Goal: Book appointment/travel/reservation

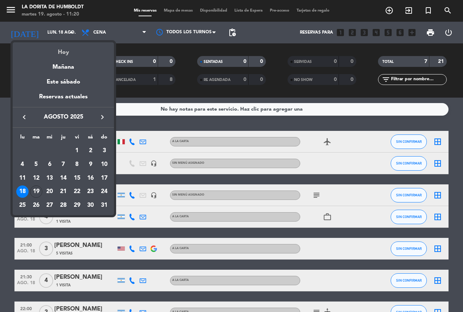
click at [60, 50] on div "Hoy" at bounding box center [63, 49] width 101 height 15
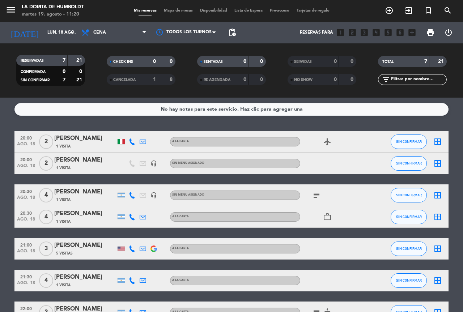
type input "[DATE] ago."
click at [103, 29] on span "Cena" at bounding box center [114, 33] width 72 height 16
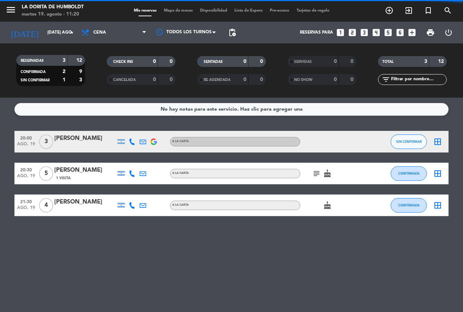
click at [107, 65] on filter-checkbox "CHECK INS 0 0" at bounding box center [141, 61] width 90 height 11
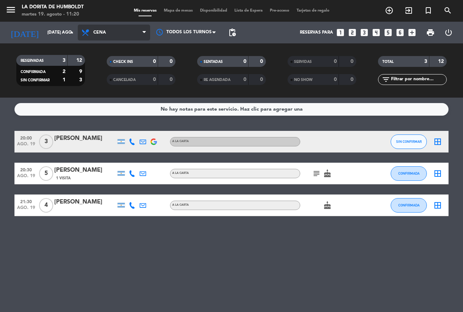
click at [103, 35] on span "Cena" at bounding box center [114, 33] width 72 height 16
click at [96, 61] on div "menu La [PERSON_NAME] de Humboldt martes 19. agosto - 11:20 Mis reservas Mapa d…" at bounding box center [231, 49] width 463 height 98
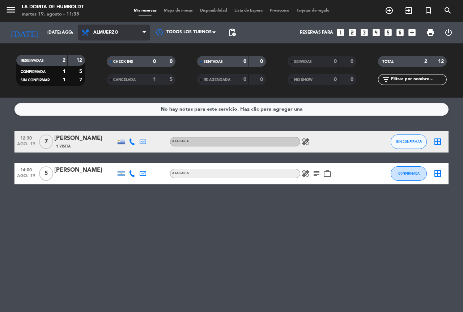
click at [115, 35] on span "Almuerzo" at bounding box center [105, 32] width 25 height 5
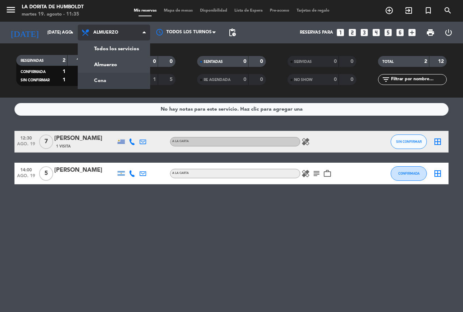
click at [112, 78] on div "menu La [PERSON_NAME] de Humboldt martes 19. agosto - 11:35 Mis reservas Mapa d…" at bounding box center [231, 49] width 463 height 98
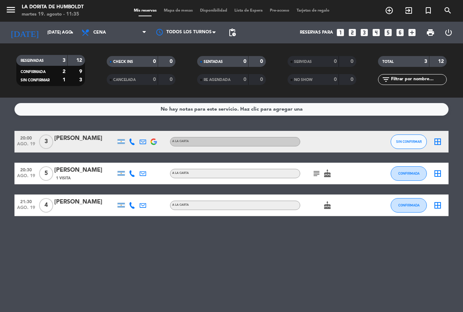
click at [327, 176] on icon "cake" at bounding box center [327, 173] width 9 height 9
click at [317, 175] on icon "subject" at bounding box center [316, 173] width 9 height 9
click at [326, 207] on icon "cake" at bounding box center [327, 205] width 9 height 9
click at [313, 176] on icon "subject" at bounding box center [316, 173] width 9 height 9
click at [325, 211] on div "cake" at bounding box center [332, 205] width 65 height 21
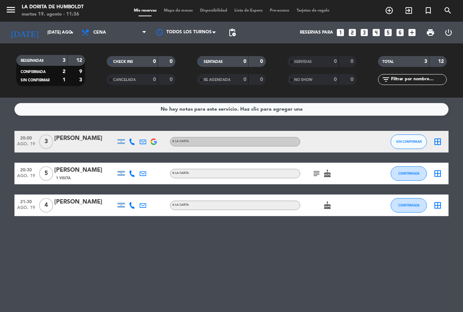
click at [327, 206] on icon "cake" at bounding box center [327, 205] width 9 height 9
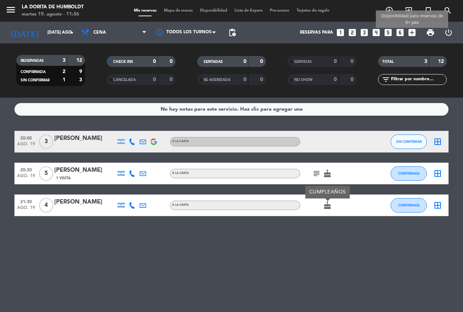
click at [413, 33] on icon "add_box" at bounding box center [411, 32] width 9 height 9
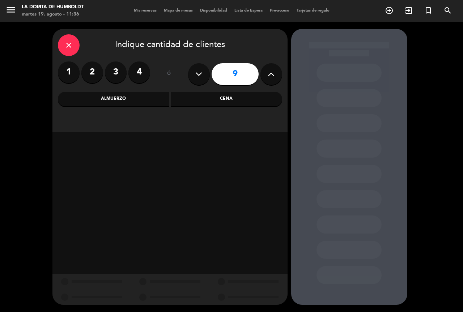
click at [194, 73] on button at bounding box center [199, 74] width 22 height 22
type input "8"
click at [219, 102] on div "Cena" at bounding box center [226, 99] width 111 height 14
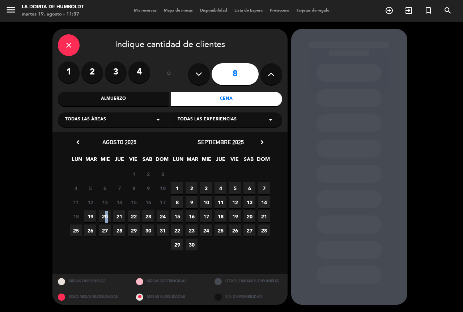
click at [103, 217] on span "20" at bounding box center [105, 217] width 12 height 12
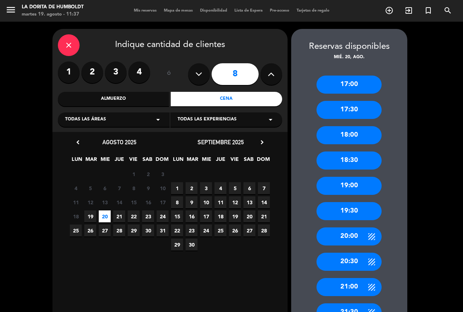
click at [131, 215] on span "22" at bounding box center [134, 217] width 12 height 12
click at [89, 218] on span "19" at bounding box center [90, 217] width 12 height 12
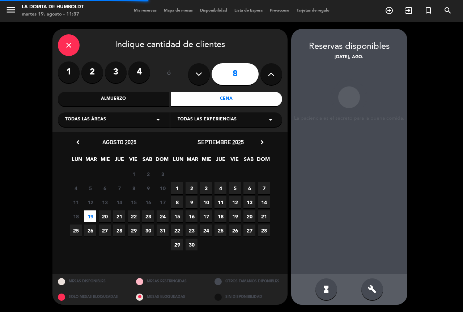
click at [105, 217] on span "20" at bounding box center [105, 217] width 12 height 12
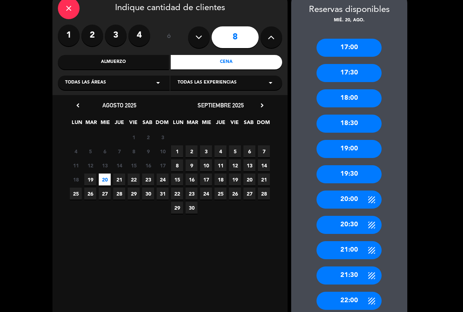
scroll to position [72, 0]
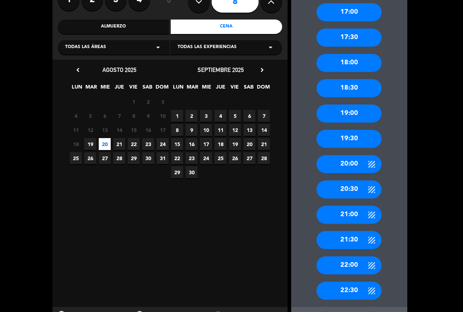
click at [350, 267] on div "22:00" at bounding box center [349, 265] width 65 height 18
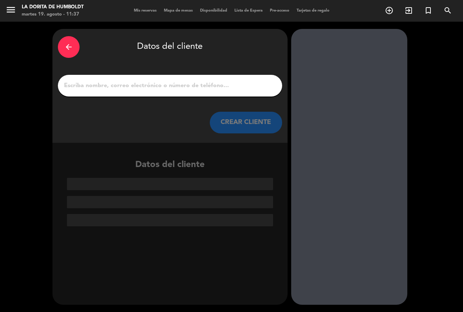
scroll to position [0, 0]
click at [100, 86] on input "1" at bounding box center [169, 86] width 213 height 10
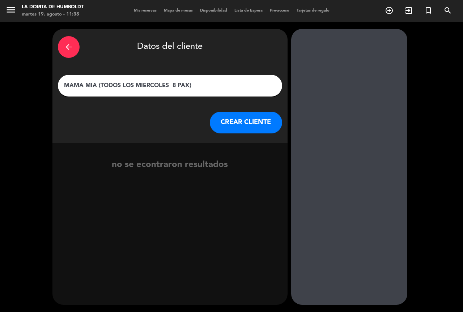
type input "MAMA MIA (TODOS LOS MIERCOLES 8 PAX)"
click at [255, 124] on button "CREAR CLIENTE" at bounding box center [246, 123] width 72 height 22
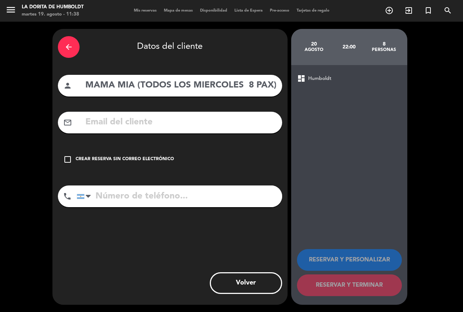
click at [69, 160] on icon "check_box_outline_blank" at bounding box center [67, 159] width 9 height 9
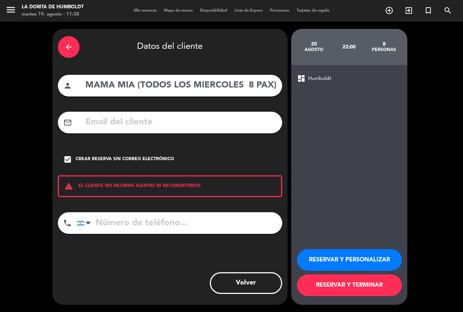
click at [371, 286] on button "RESERVAR Y TERMINAR" at bounding box center [349, 286] width 105 height 22
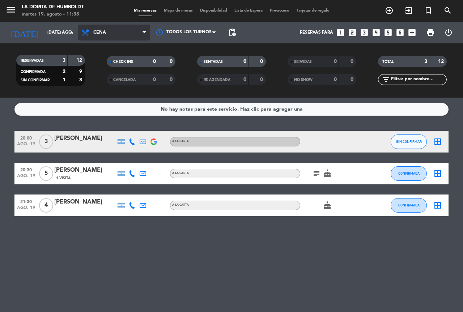
click at [108, 32] on span "Cena" at bounding box center [114, 33] width 72 height 16
click at [111, 64] on div "menu La [PERSON_NAME] de Humboldt martes 19. agosto - 11:38 Mis reservas Mapa d…" at bounding box center [231, 49] width 463 height 98
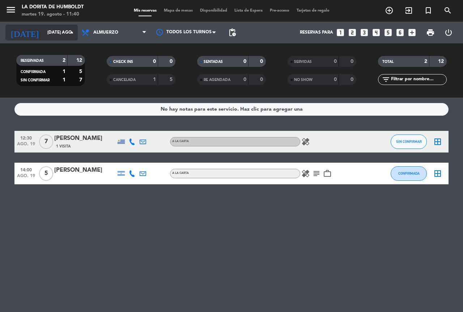
click at [68, 29] on icon "arrow_drop_down" at bounding box center [71, 32] width 9 height 9
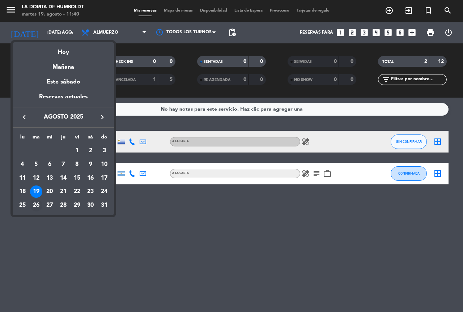
click at [36, 204] on div "26" at bounding box center [36, 205] width 12 height 12
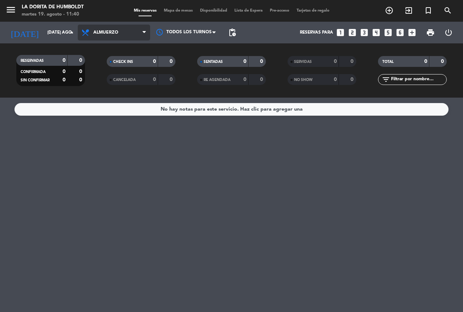
click at [126, 30] on span "Almuerzo" at bounding box center [114, 33] width 72 height 16
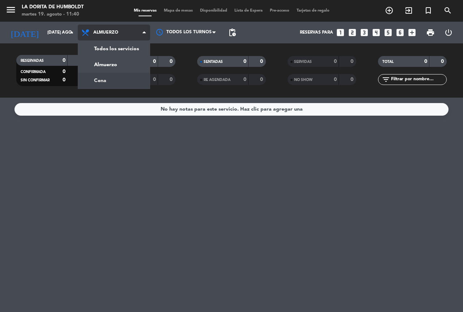
click at [119, 80] on div "menu La [PERSON_NAME] de Humboldt martes 19. agosto - 11:40 Mis reservas Mapa d…" at bounding box center [231, 49] width 463 height 98
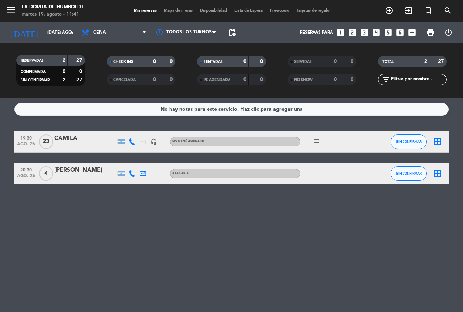
click at [96, 54] on div "CHECK INS 0 0 CANCELADA 0 0" at bounding box center [141, 71] width 90 height 40
click at [66, 36] on input "[DATE] ago." at bounding box center [73, 32] width 58 height 12
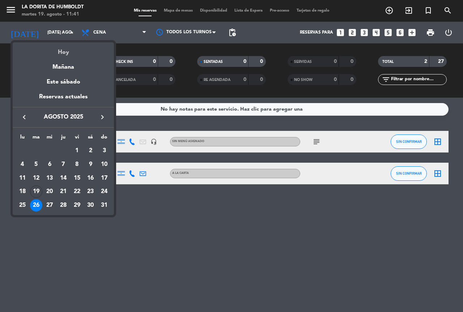
click at [70, 51] on div "Hoy" at bounding box center [63, 49] width 101 height 15
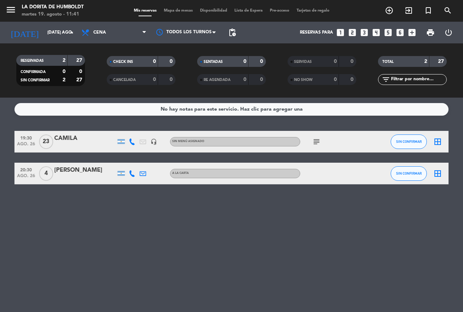
type input "[DATE] ago."
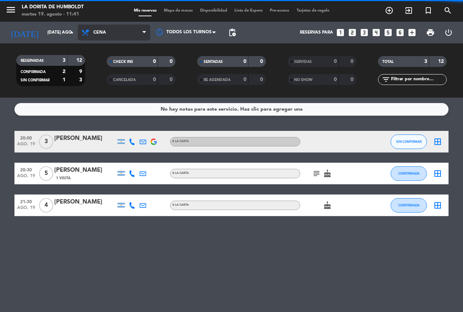
click at [100, 33] on span "Cena" at bounding box center [99, 32] width 13 height 5
click at [115, 66] on div "menu La [PERSON_NAME] de Humboldt martes 19. agosto - 11:41 Mis reservas Mapa d…" at bounding box center [231, 49] width 463 height 98
